Goal: Complete application form

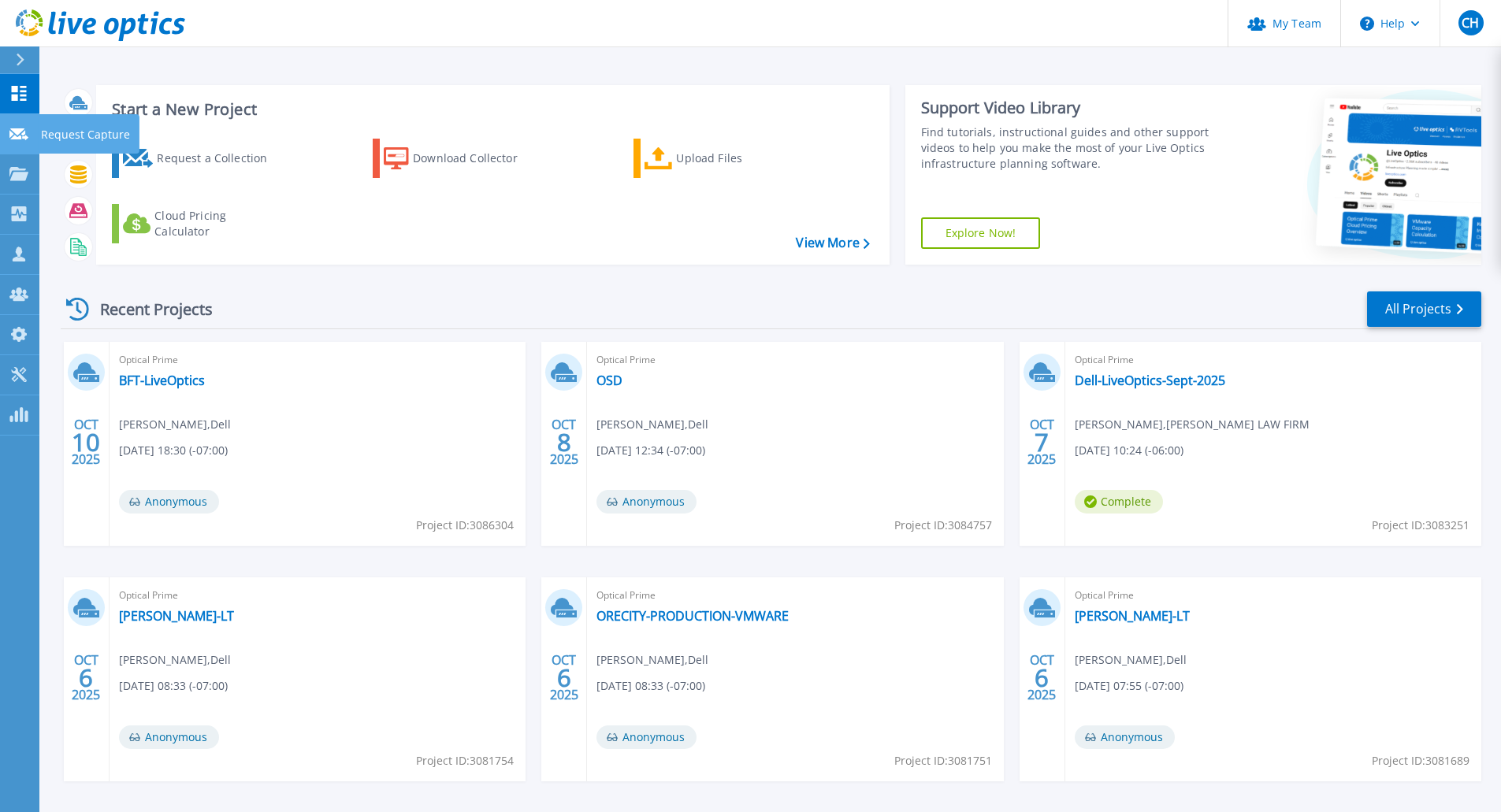
click at [19, 131] on icon at bounding box center [18, 134] width 19 height 12
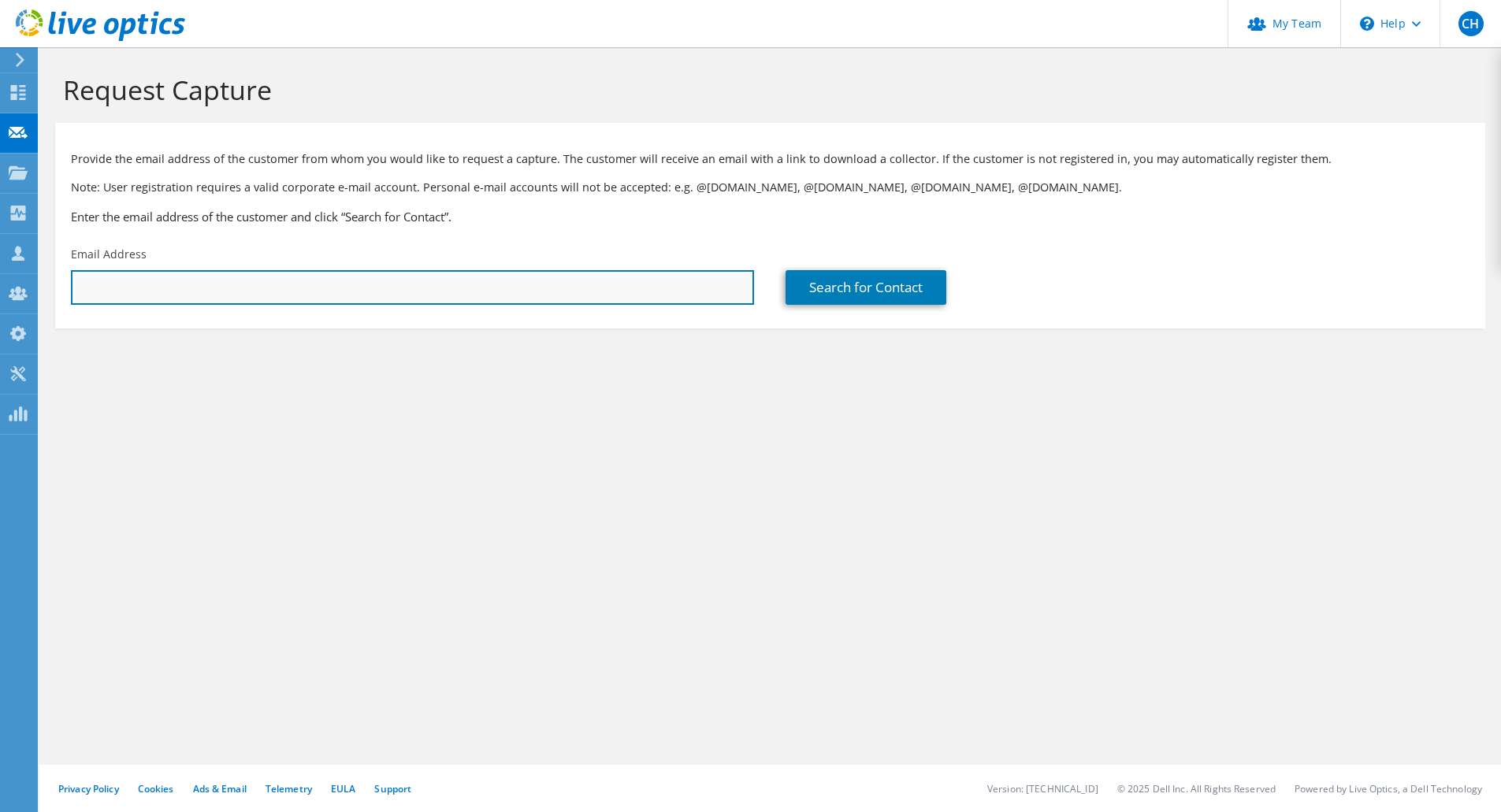
click at [355, 291] on input "text" at bounding box center [412, 287] width 683 height 34
paste input "joe.young@orecity.k12.or.us"
type input "joe.young@orecity.k12.or.us"
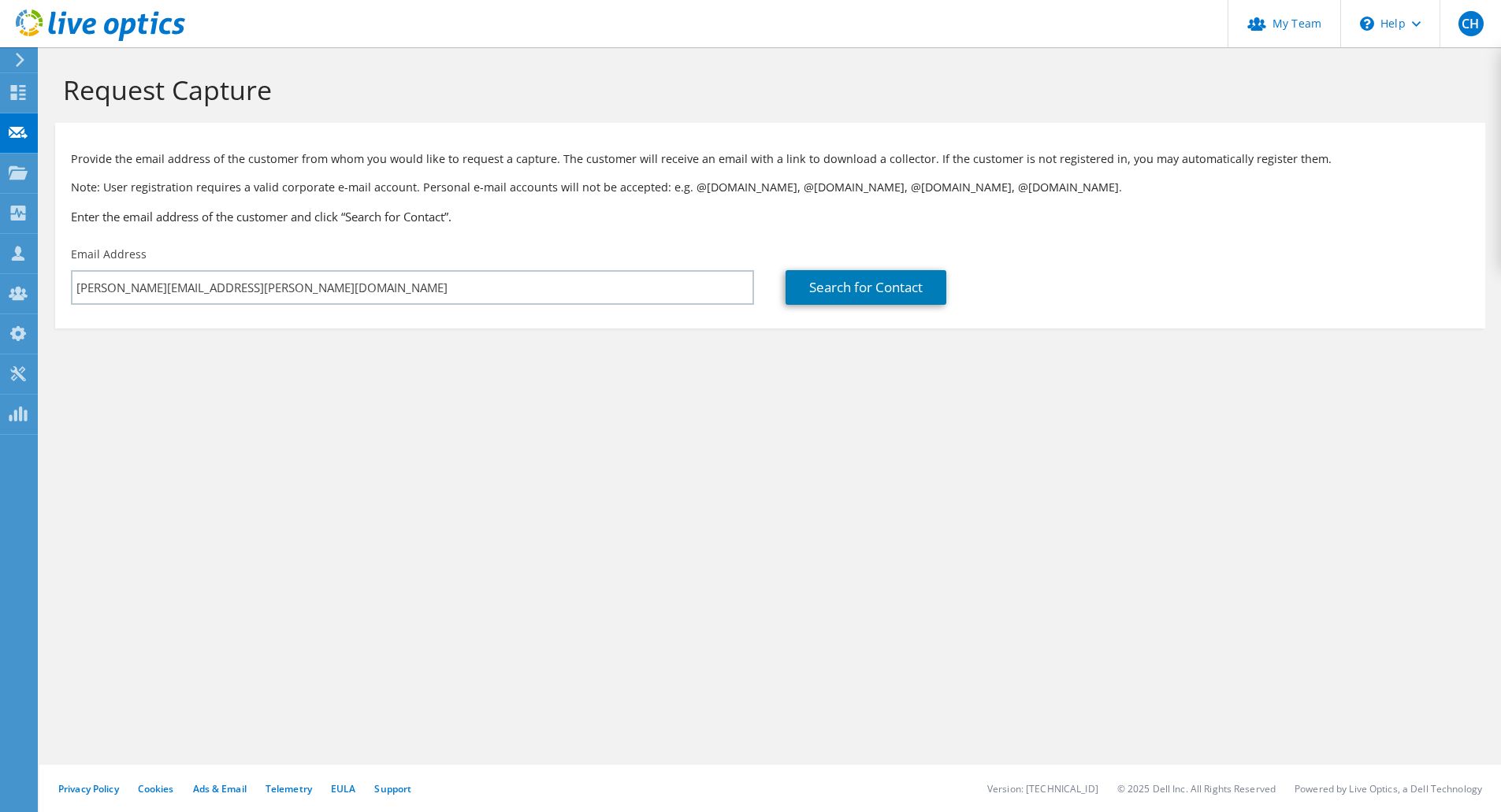
click at [675, 444] on div "Request Capture Provide the email address of the customer from whom you would l…" at bounding box center [770, 429] width 1462 height 765
click at [892, 275] on link "Search for Contact" at bounding box center [866, 287] width 161 height 34
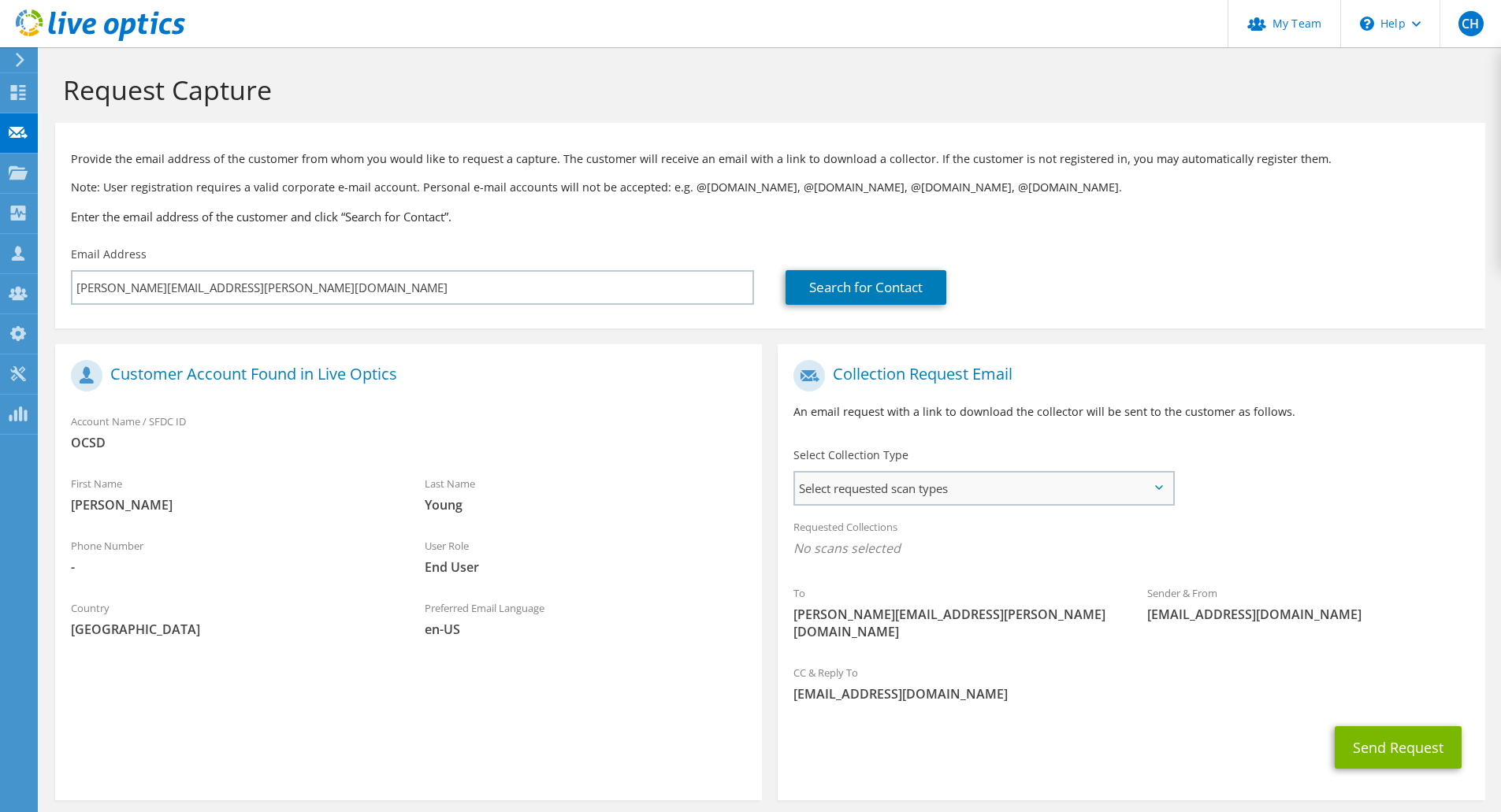
click at [875, 488] on span "Select requested scan types" at bounding box center [983, 489] width 377 height 32
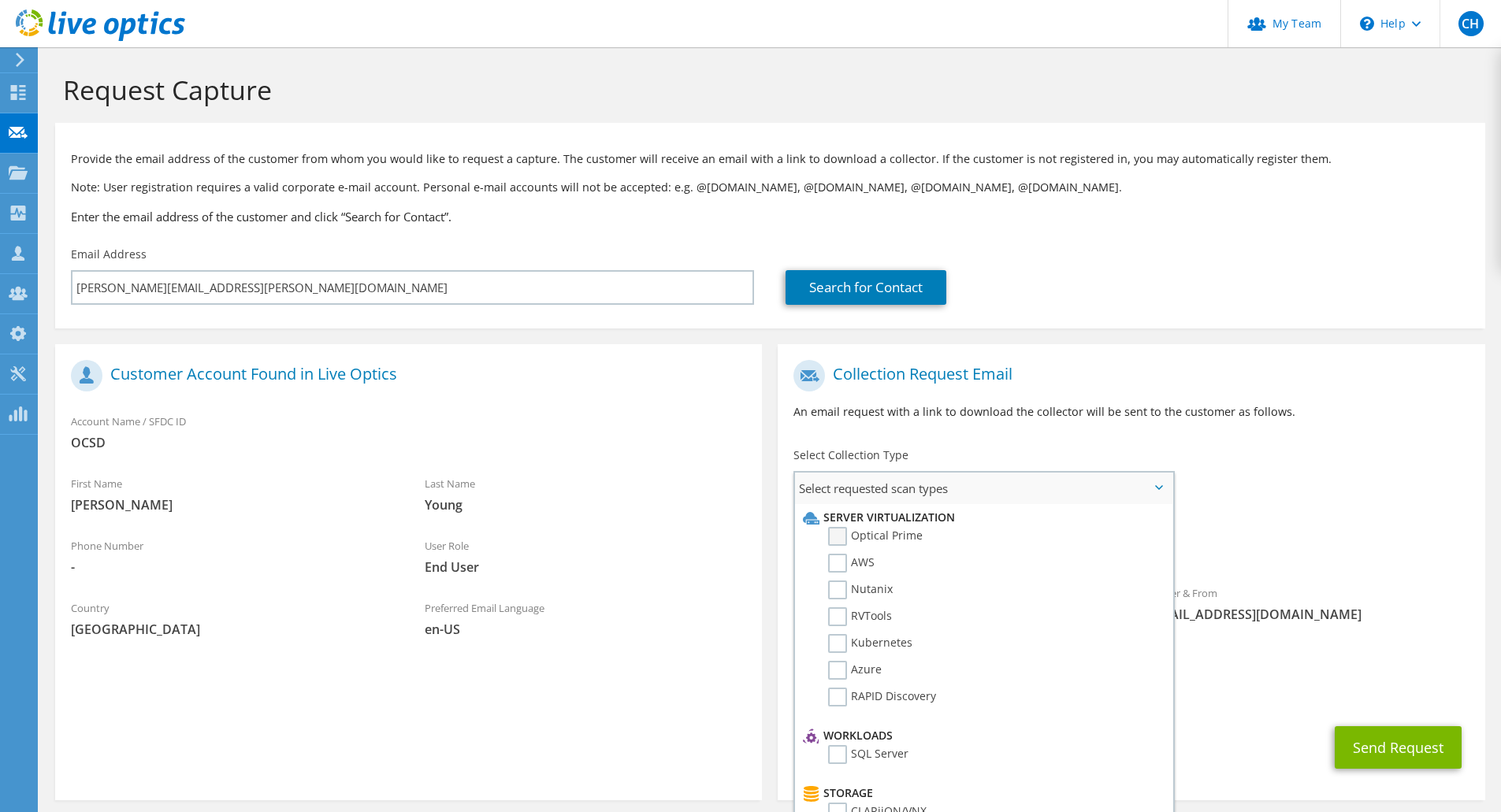
click at [872, 536] on label "Optical Prime" at bounding box center [875, 536] width 95 height 19
click at [0, 0] on input "Optical Prime" at bounding box center [0, 0] width 0 height 0
click at [1419, 587] on div "Sender & From liveoptics@liveoptics.com" at bounding box center [1308, 608] width 354 height 54
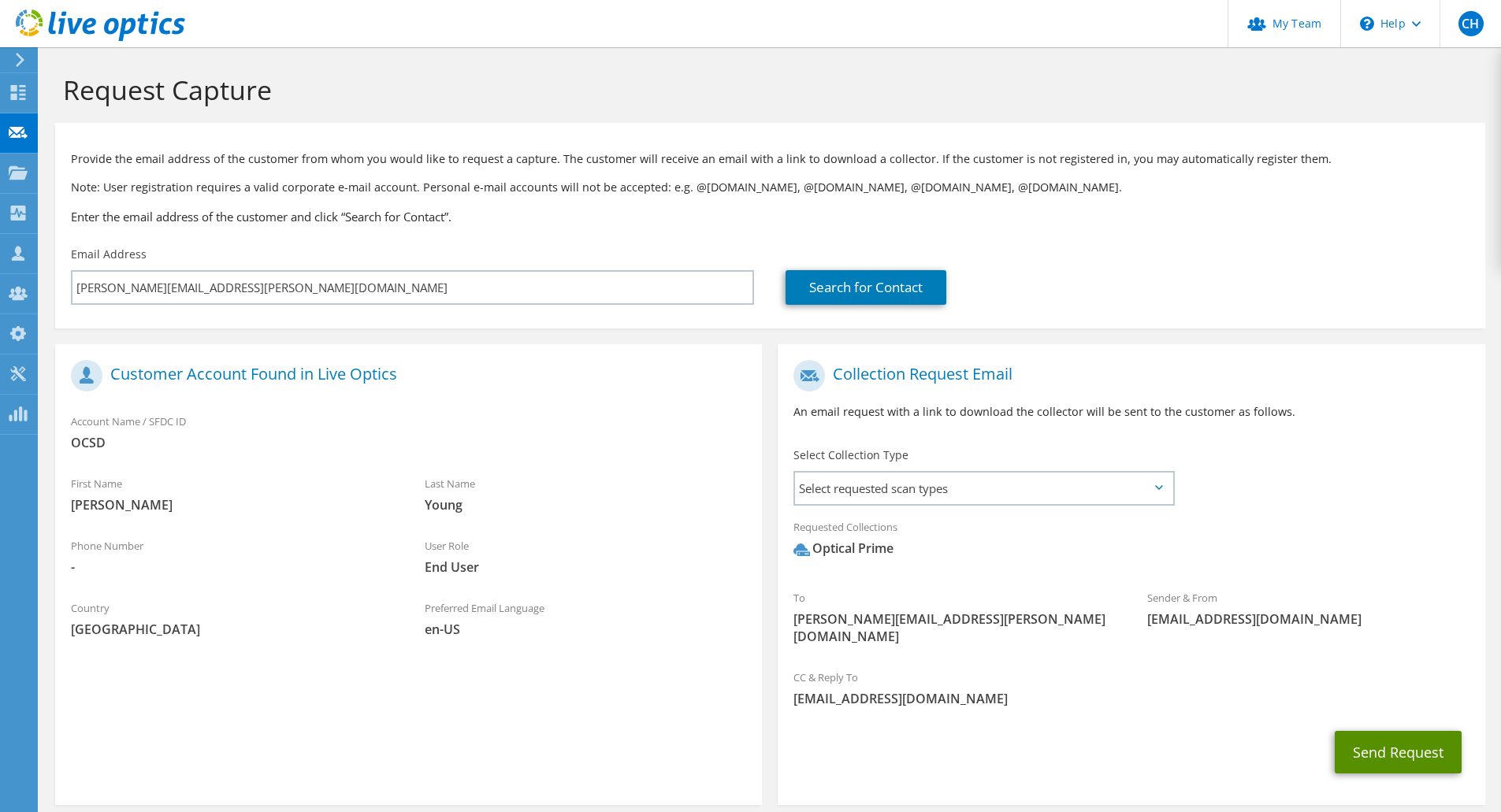
click at [1401, 736] on button "Send Request" at bounding box center [1397, 752] width 127 height 43
